Goal: Task Accomplishment & Management: Use online tool/utility

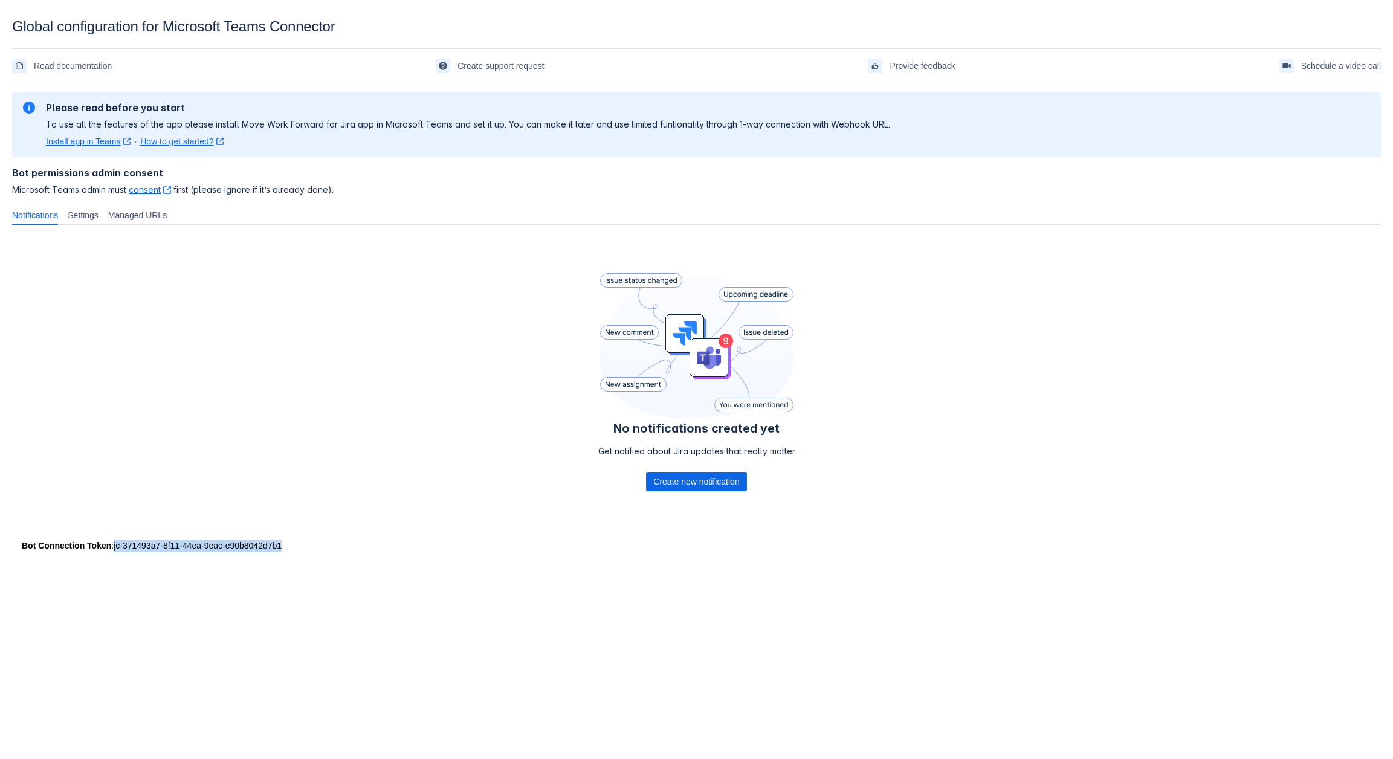
drag, startPoint x: 282, startPoint y: 546, endPoint x: 112, endPoint y: 548, distance: 170.5
click at [112, 548] on div "Bot Connection Token : jc-371493a7-8f11-44ea-9eac-e90b8042d7b1" at bounding box center [697, 546] width 1350 height 12
copy div "jc-371493a7-8f11-44ea-9eac-e90b8042d7b1"
click at [673, 477] on span "Create new notification" at bounding box center [696, 481] width 86 height 19
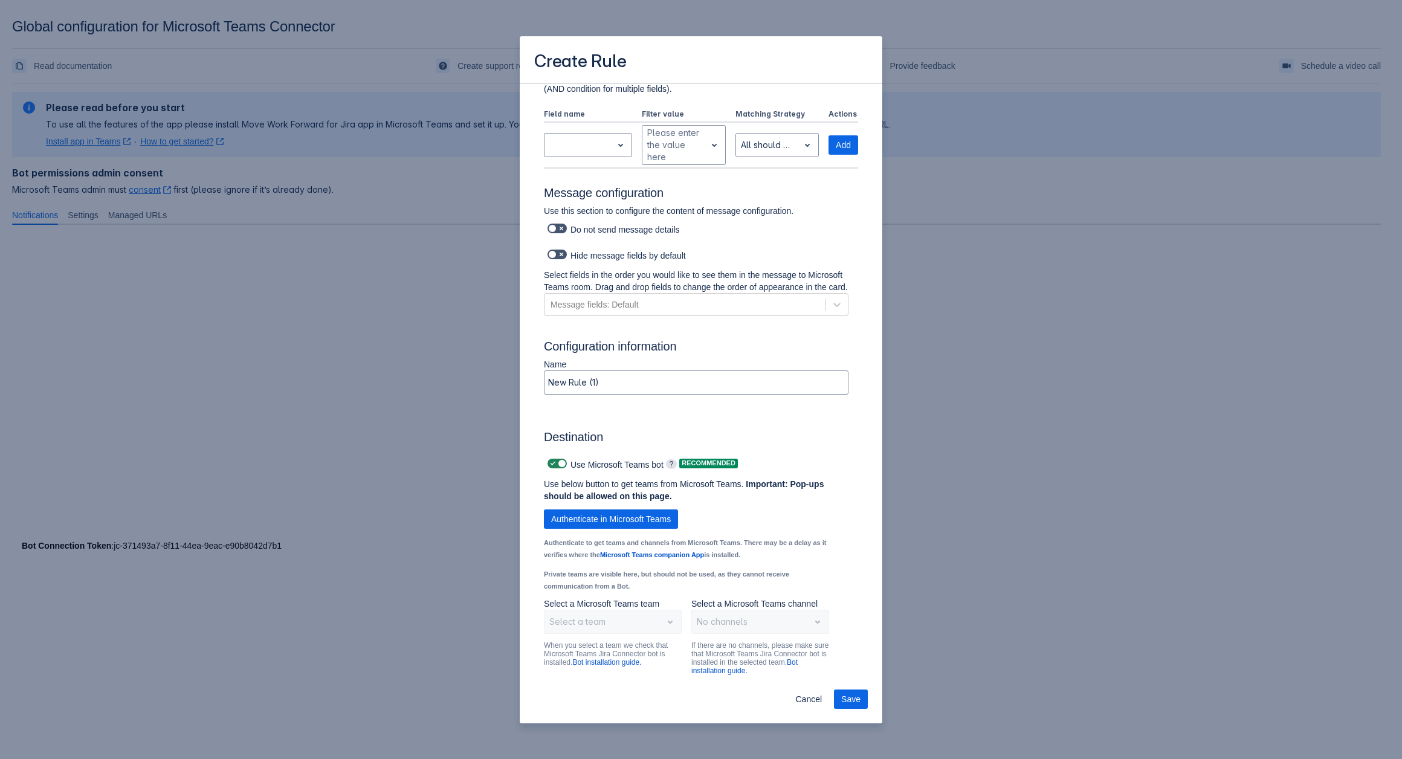
scroll to position [661, 0]
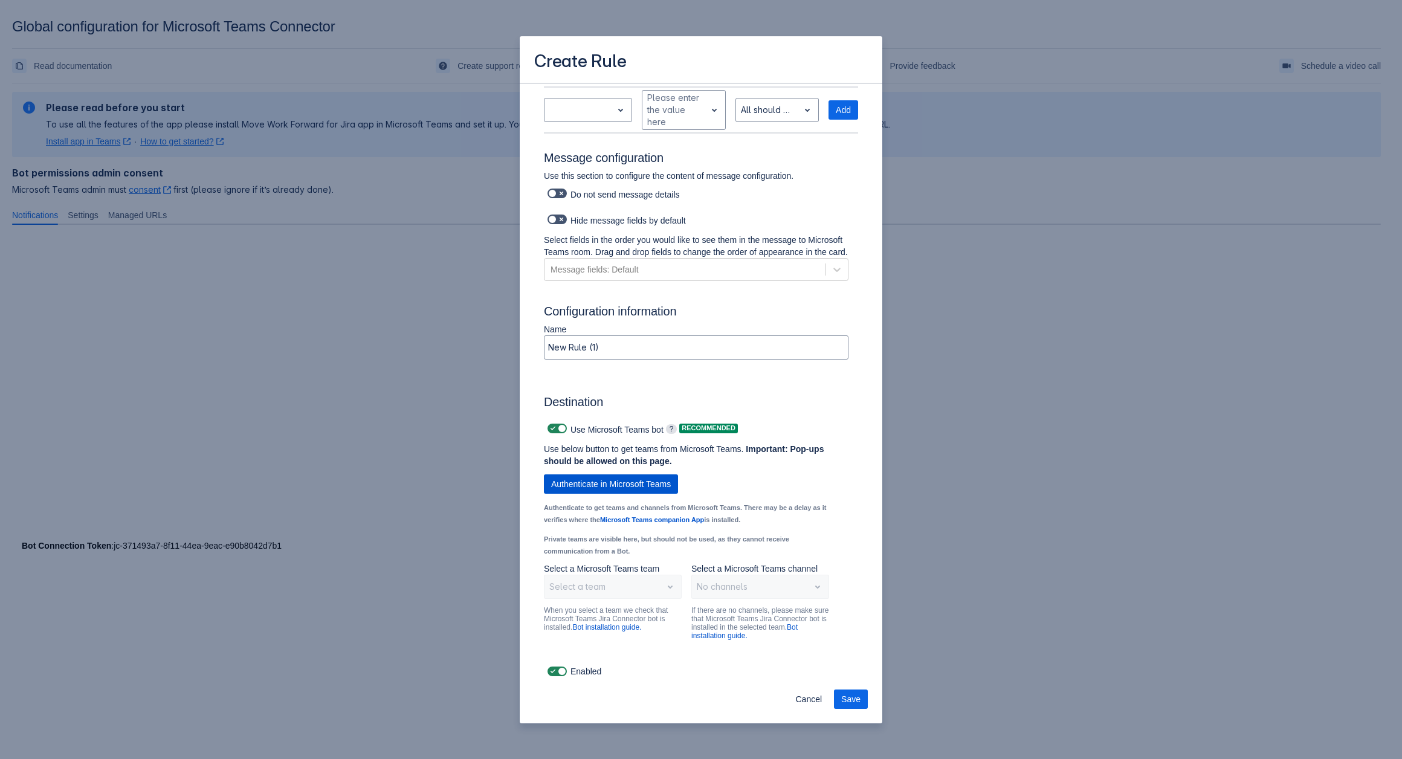
click at [595, 488] on span "Authenticate in Microsoft Teams" at bounding box center [611, 484] width 120 height 19
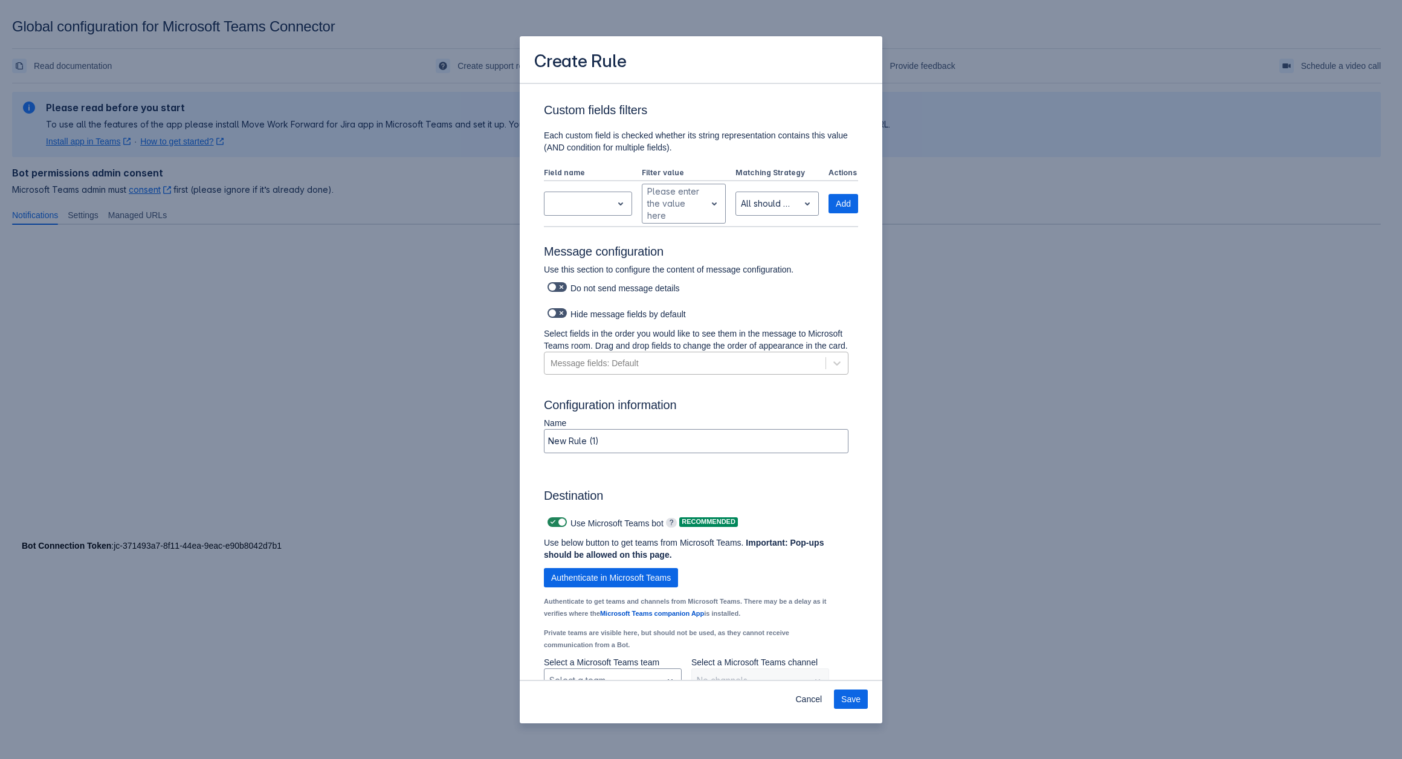
scroll to position [579, 0]
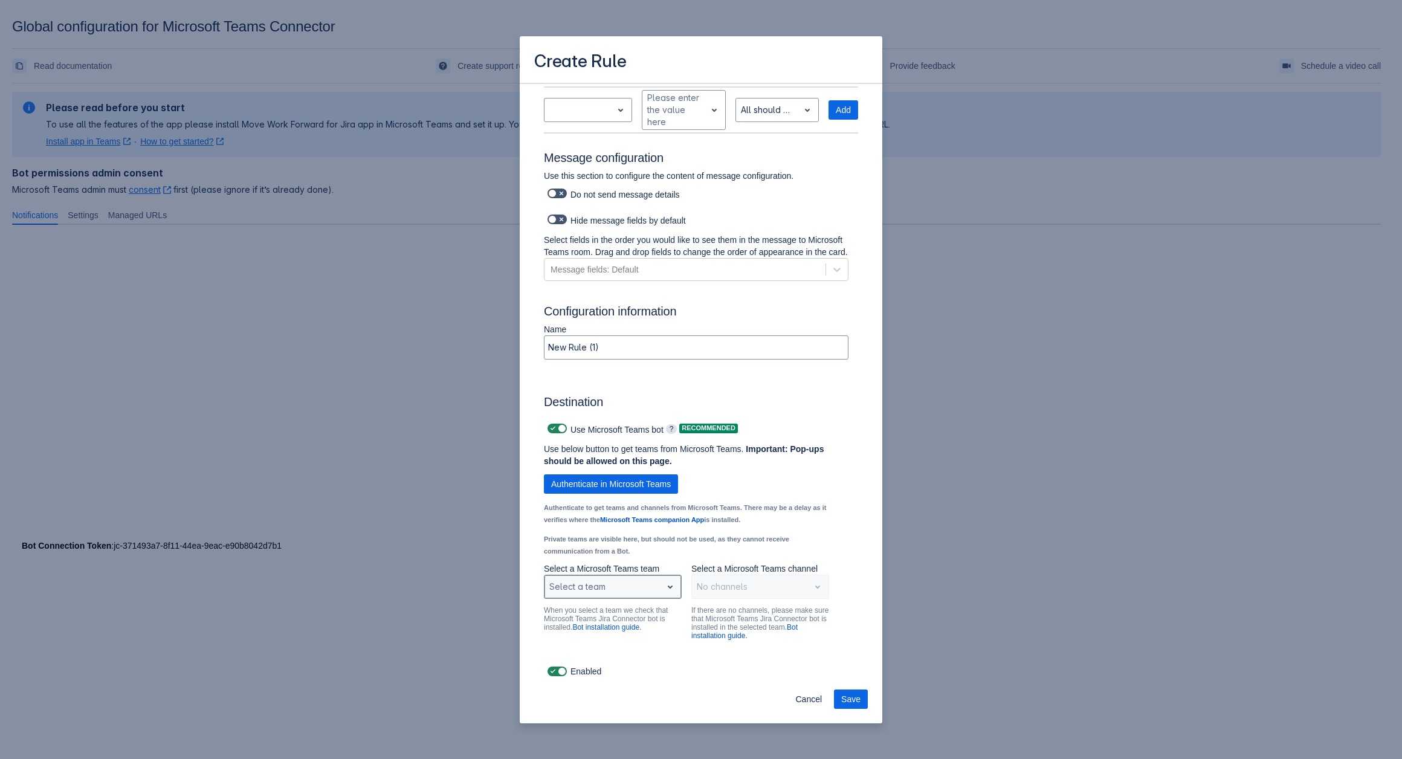
click at [654, 598] on div "Select a team" at bounding box center [613, 587] width 138 height 24
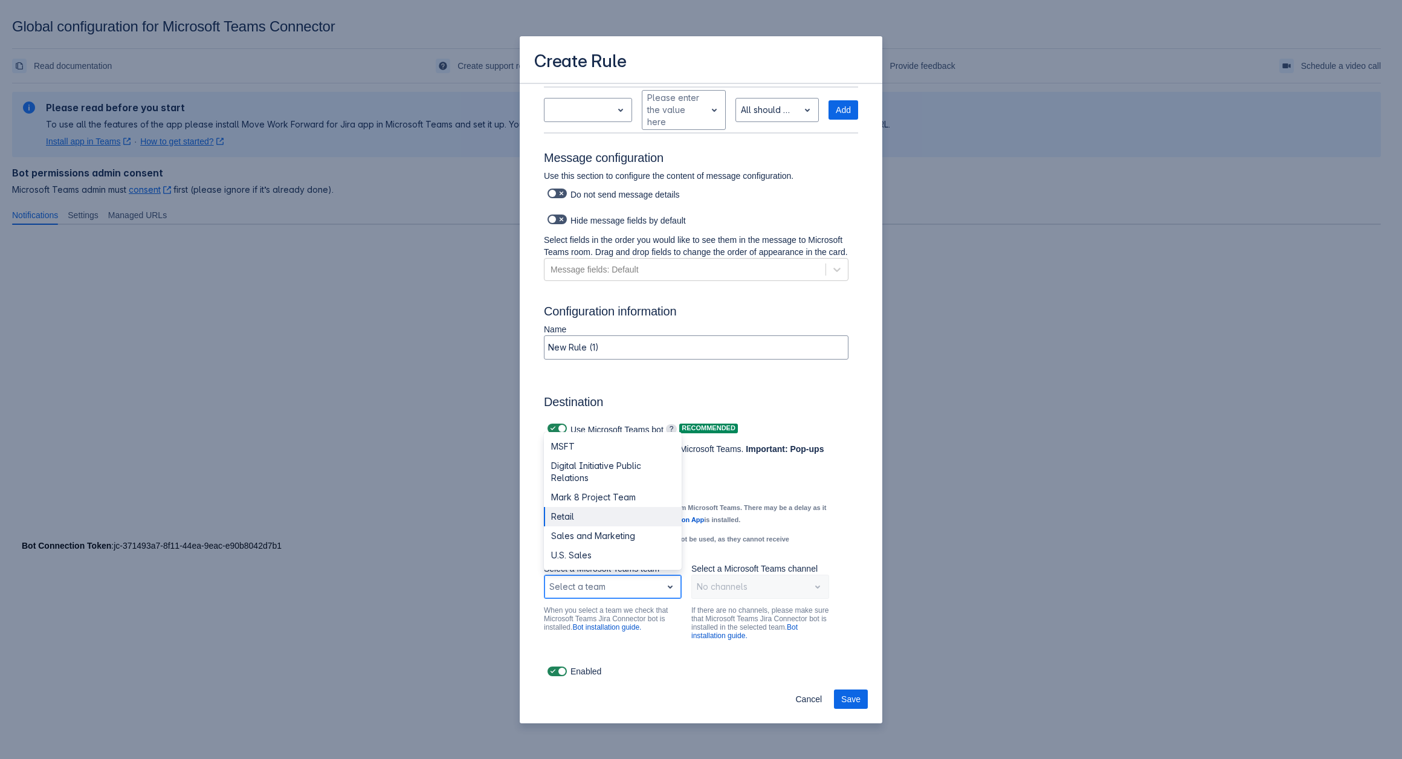
click at [615, 520] on div "Retail" at bounding box center [613, 516] width 138 height 19
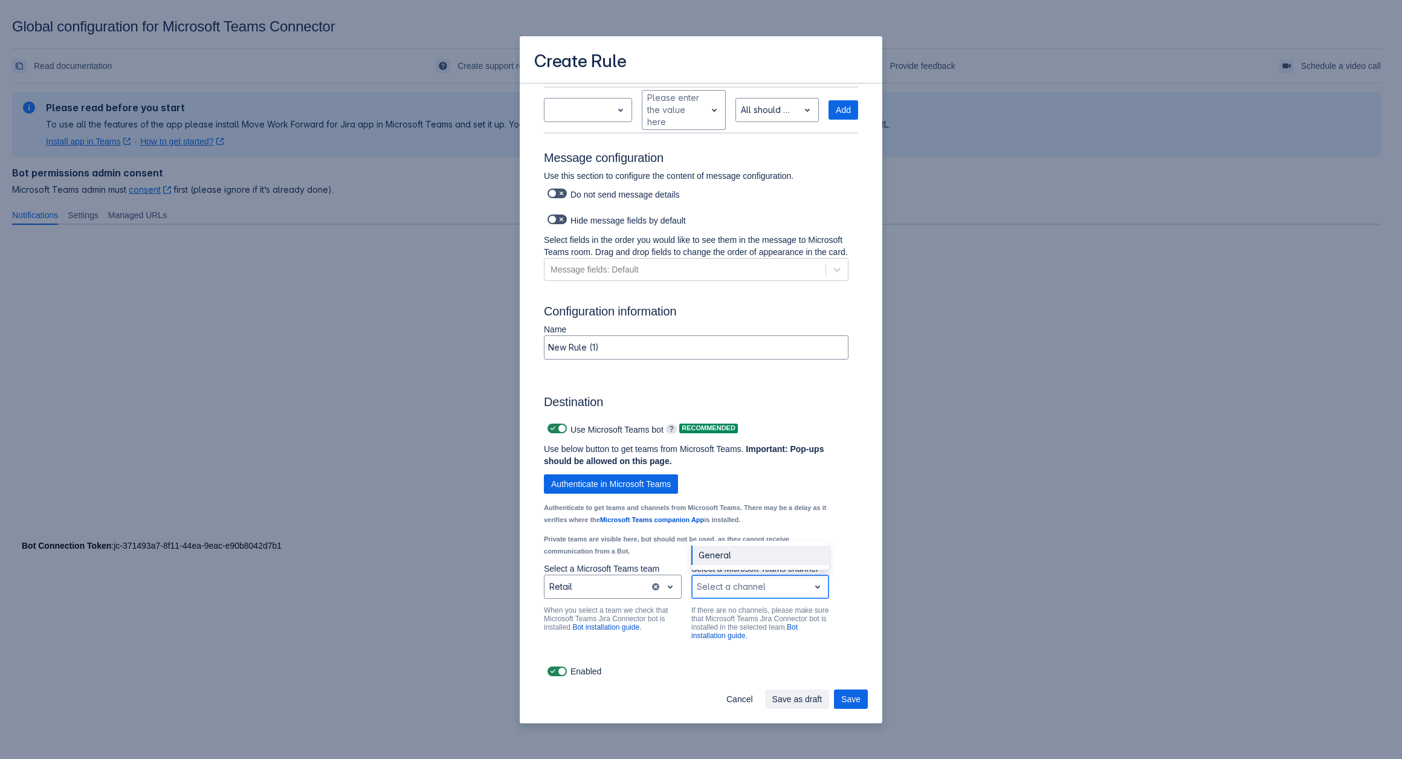
click at [727, 591] on div "Scrollable content" at bounding box center [751, 587] width 108 height 15
click at [712, 554] on div "General" at bounding box center [761, 555] width 138 height 19
click at [847, 691] on span "Save" at bounding box center [850, 699] width 19 height 19
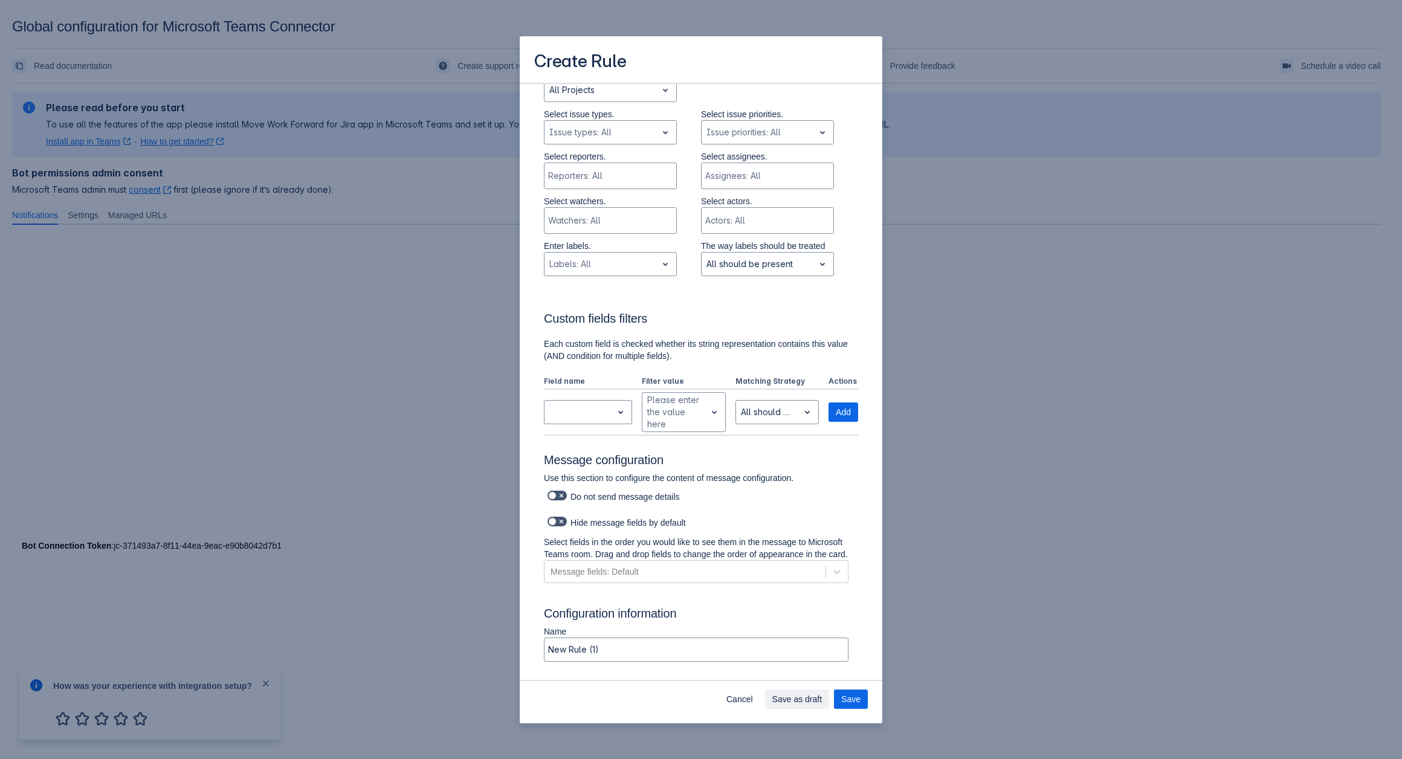
scroll to position [545, 0]
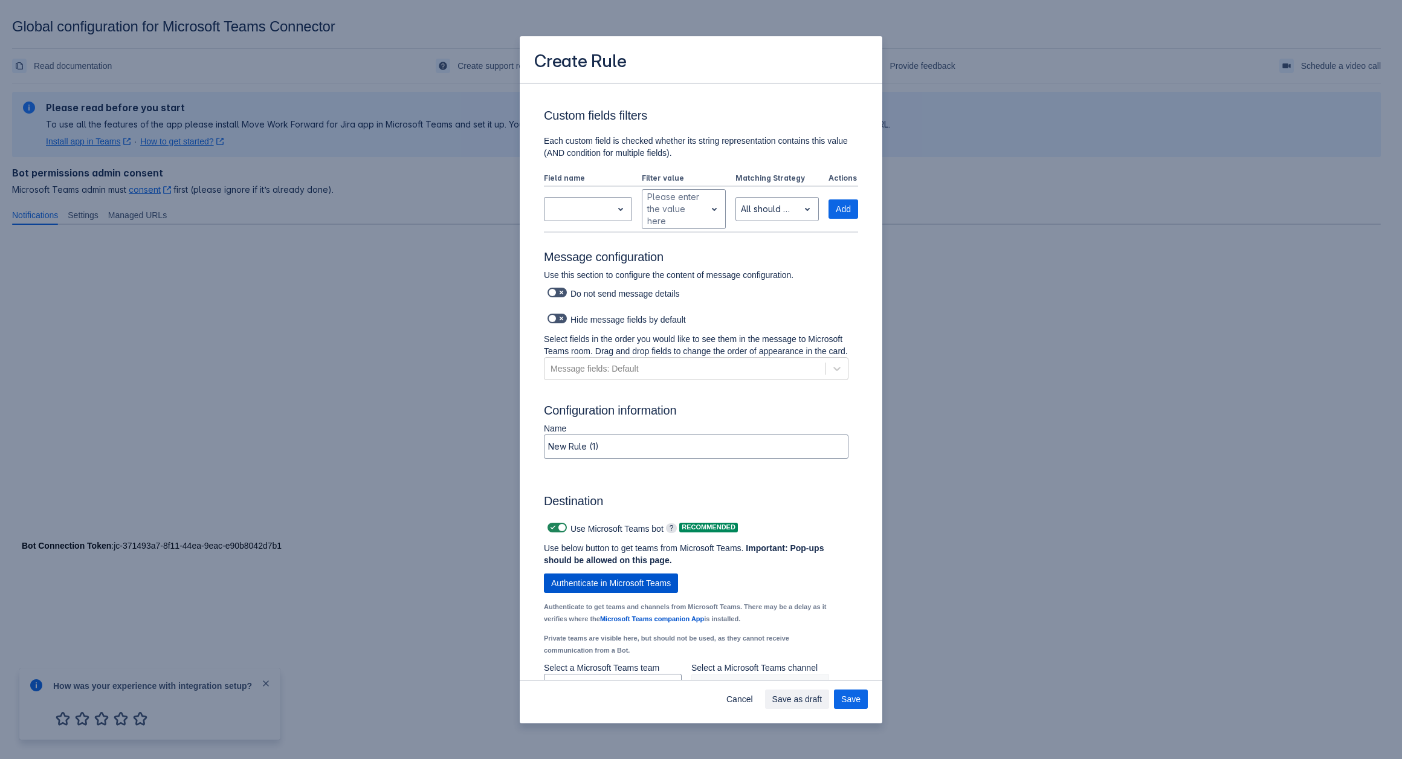
click at [582, 593] on span "Authenticate in Microsoft Teams" at bounding box center [611, 583] width 120 height 19
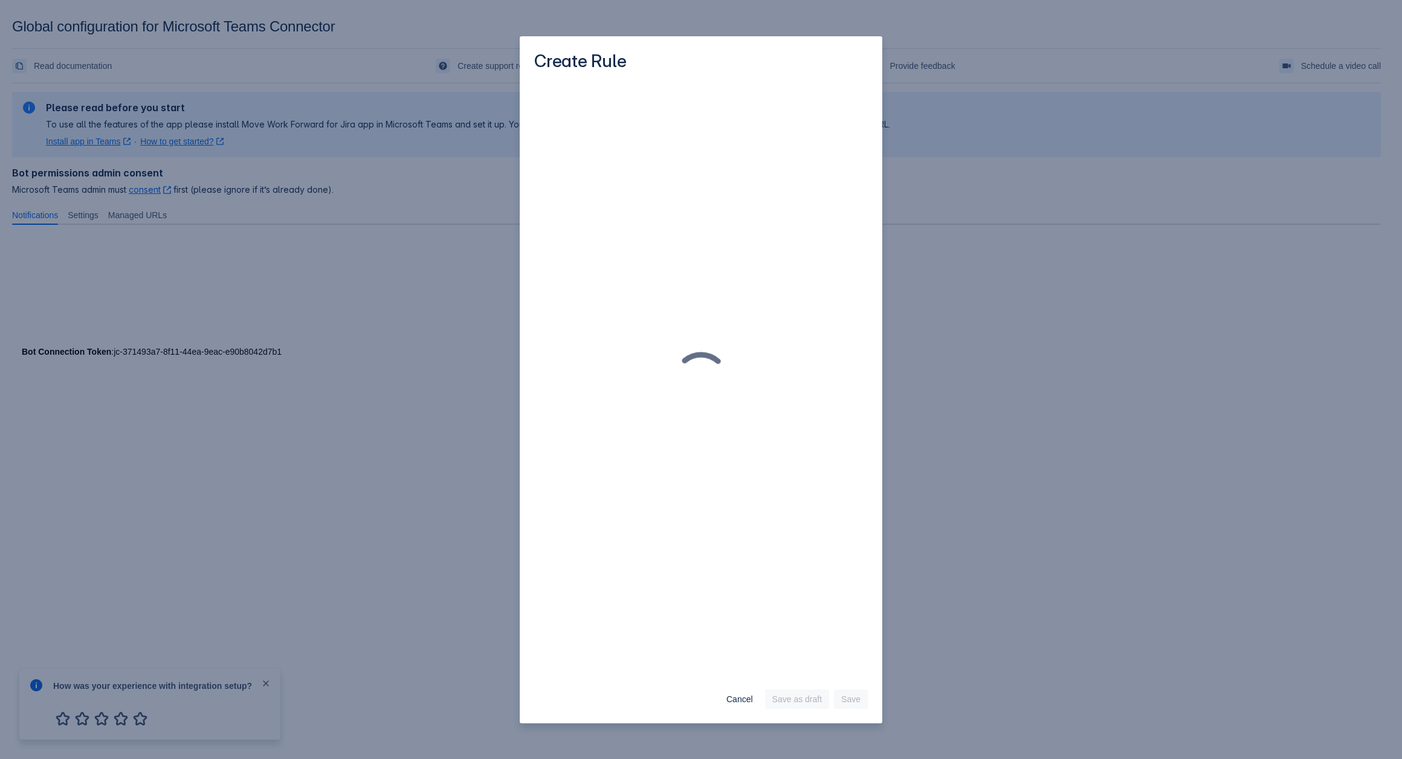
scroll to position [0, 0]
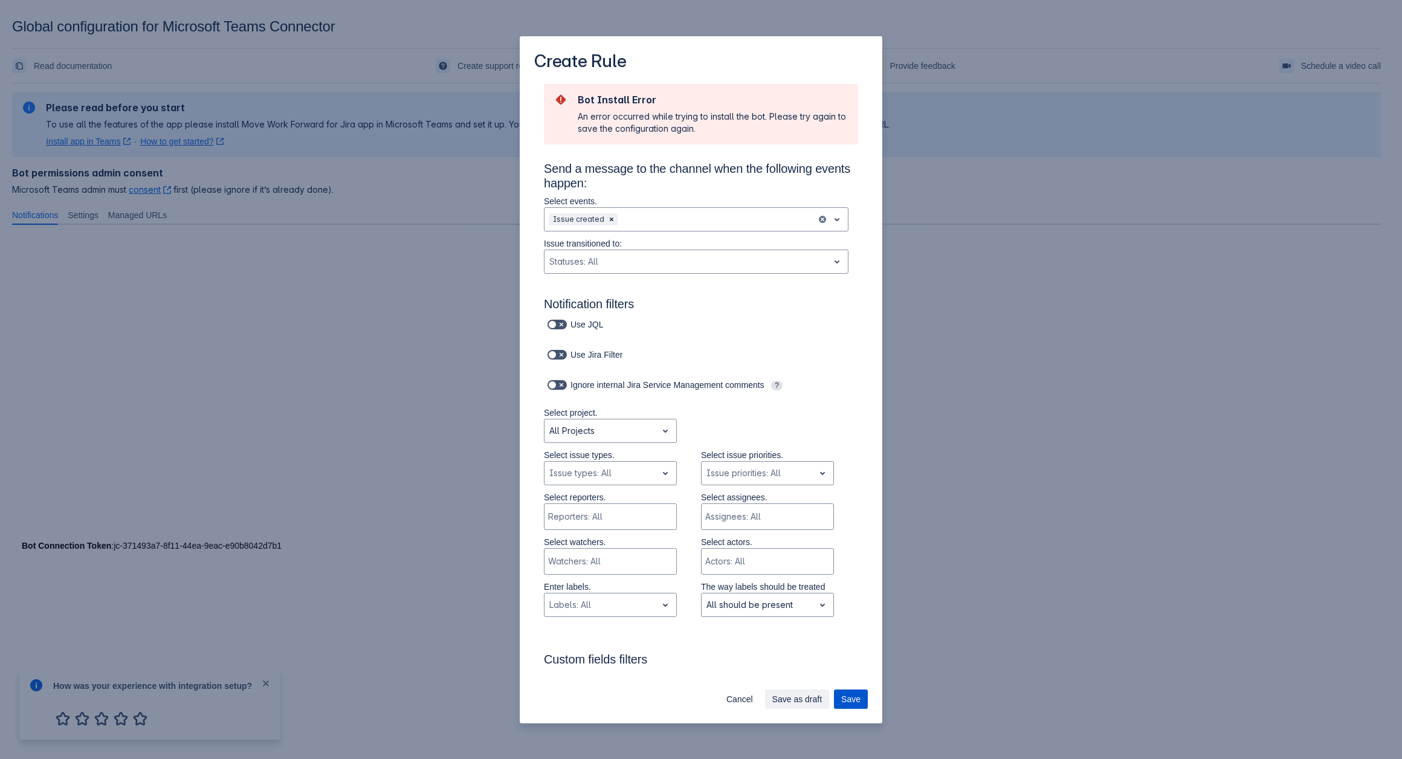
click at [858, 705] on span "Save" at bounding box center [850, 699] width 19 height 19
